Goal: Task Accomplishment & Management: Manage account settings

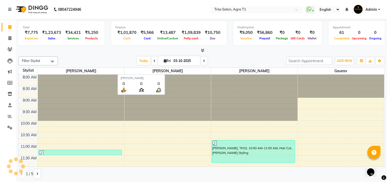
scroll to position [255, 0]
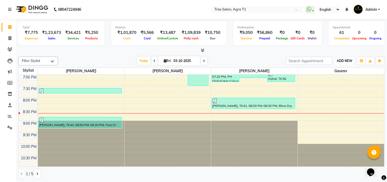
click at [343, 60] on span "ADD NEW" at bounding box center [345, 61] width 16 height 4
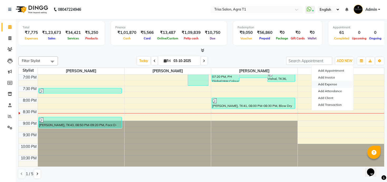
click at [336, 85] on link "Add Expense" at bounding box center [333, 84] width 42 height 7
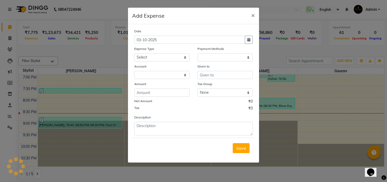
select select "1"
select select "2456"
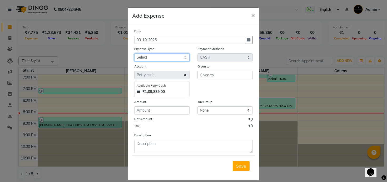
click at [185, 58] on select "Select Bank Deposit Cash Handover CLIENT TIP TO STAFF Client Welfare Conveyance…" at bounding box center [161, 57] width 55 height 8
select select "1105"
click at [134, 53] on select "Select Bank Deposit Cash Handover CLIENT TIP TO STAFF Client Welfare Conveyance…" at bounding box center [161, 57] width 55 height 8
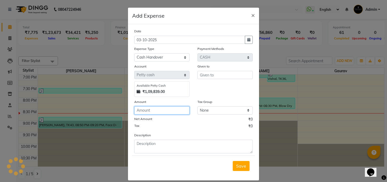
click at [178, 110] on input "number" at bounding box center [161, 111] width 55 height 8
type input "97000"
click at [245, 166] on span "Save" at bounding box center [241, 166] width 10 height 5
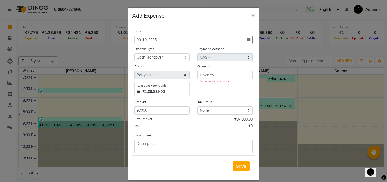
click at [102, 59] on ngb-modal-window "Add Expense × Date [DATE] Expense Type Select Bank Deposit Cash Handover CLIENT…" at bounding box center [193, 91] width 387 height 182
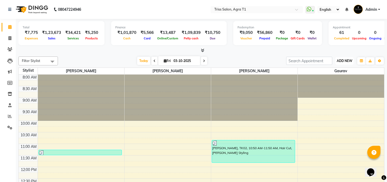
click at [347, 59] on span "ADD NEW" at bounding box center [345, 61] width 16 height 4
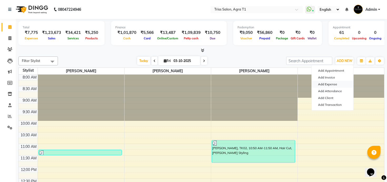
click at [335, 84] on link "Add Expense" at bounding box center [333, 84] width 42 height 7
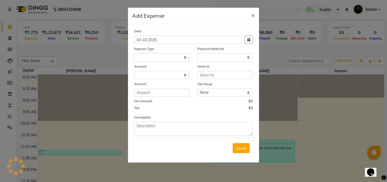
select select
select select "1"
select select "2456"
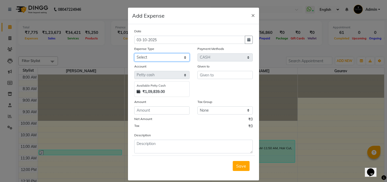
click at [184, 59] on select "Select Bank Deposit Cash Handover CLIENT TIP TO STAFF Client Welfare Conveyance…" at bounding box center [161, 57] width 55 height 8
select select "1105"
click at [134, 53] on select "Select Bank Deposit Cash Handover CLIENT TIP TO STAFF Client Welfare Conveyance…" at bounding box center [161, 57] width 55 height 8
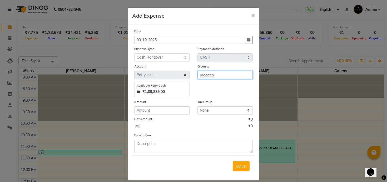
type input "pradeep"
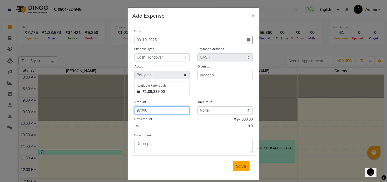
type input "97000"
click at [241, 168] on span "Save" at bounding box center [241, 166] width 10 height 5
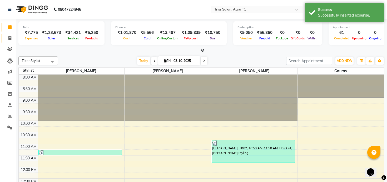
click at [11, 36] on icon at bounding box center [9, 38] width 3 height 4
select select "service"
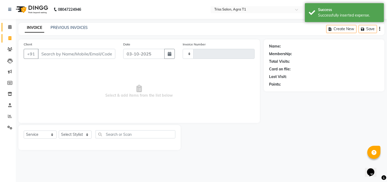
type input "7902"
select select "4300"
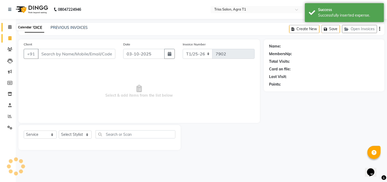
click at [11, 27] on icon at bounding box center [9, 27] width 3 height 4
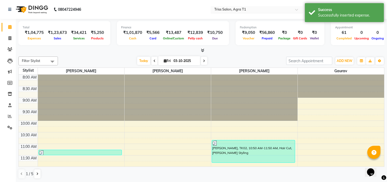
click at [238, 8] on input "text" at bounding box center [251, 9] width 76 height 5
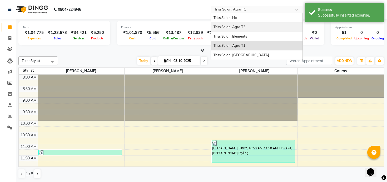
click at [244, 29] on div "Triss Salon, Agra T2" at bounding box center [257, 26] width 92 height 9
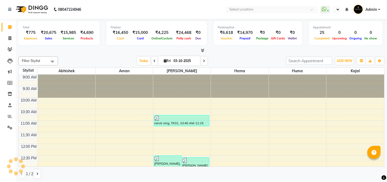
select select "en"
